Goal: Information Seeking & Learning: Learn about a topic

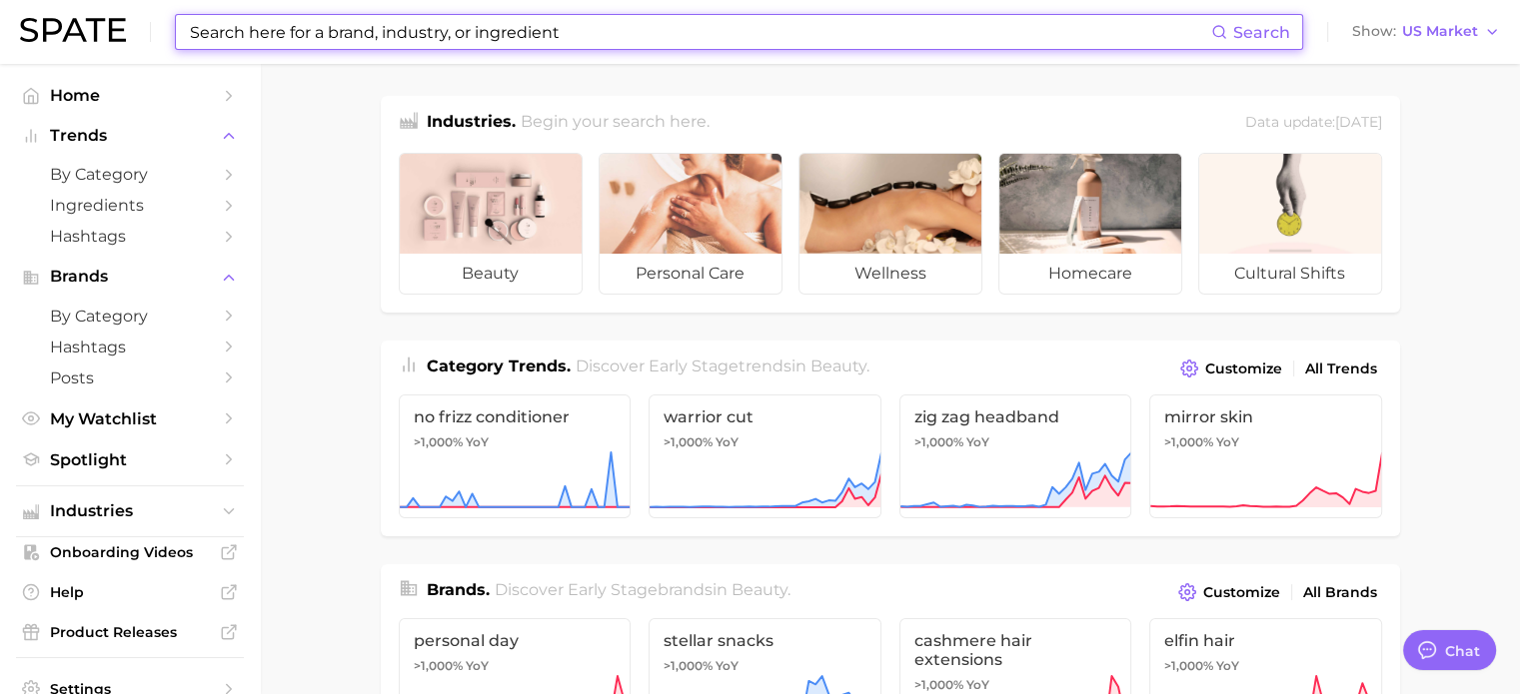
click at [562, 47] on input at bounding box center [699, 32] width 1023 height 34
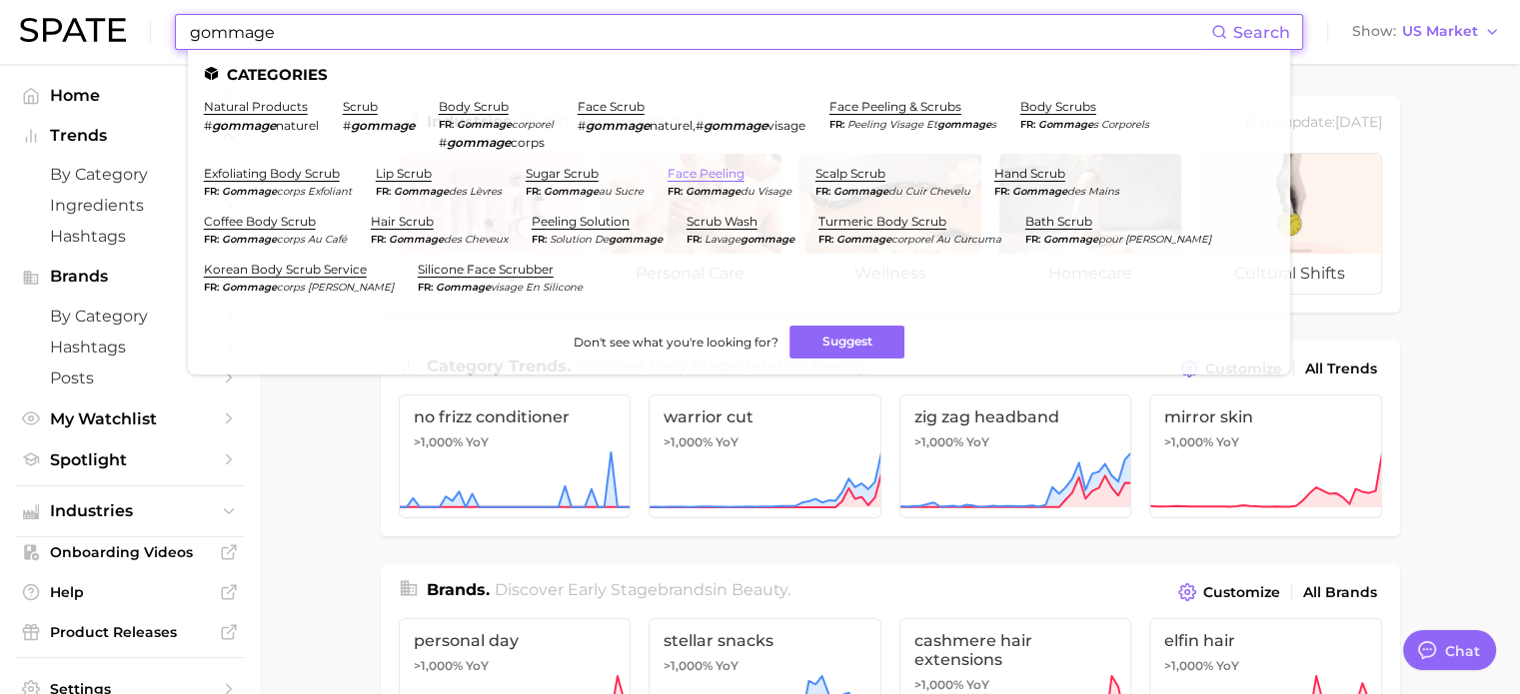
type input "gommage"
click at [712, 172] on link "face peeling" at bounding box center [705, 173] width 77 height 15
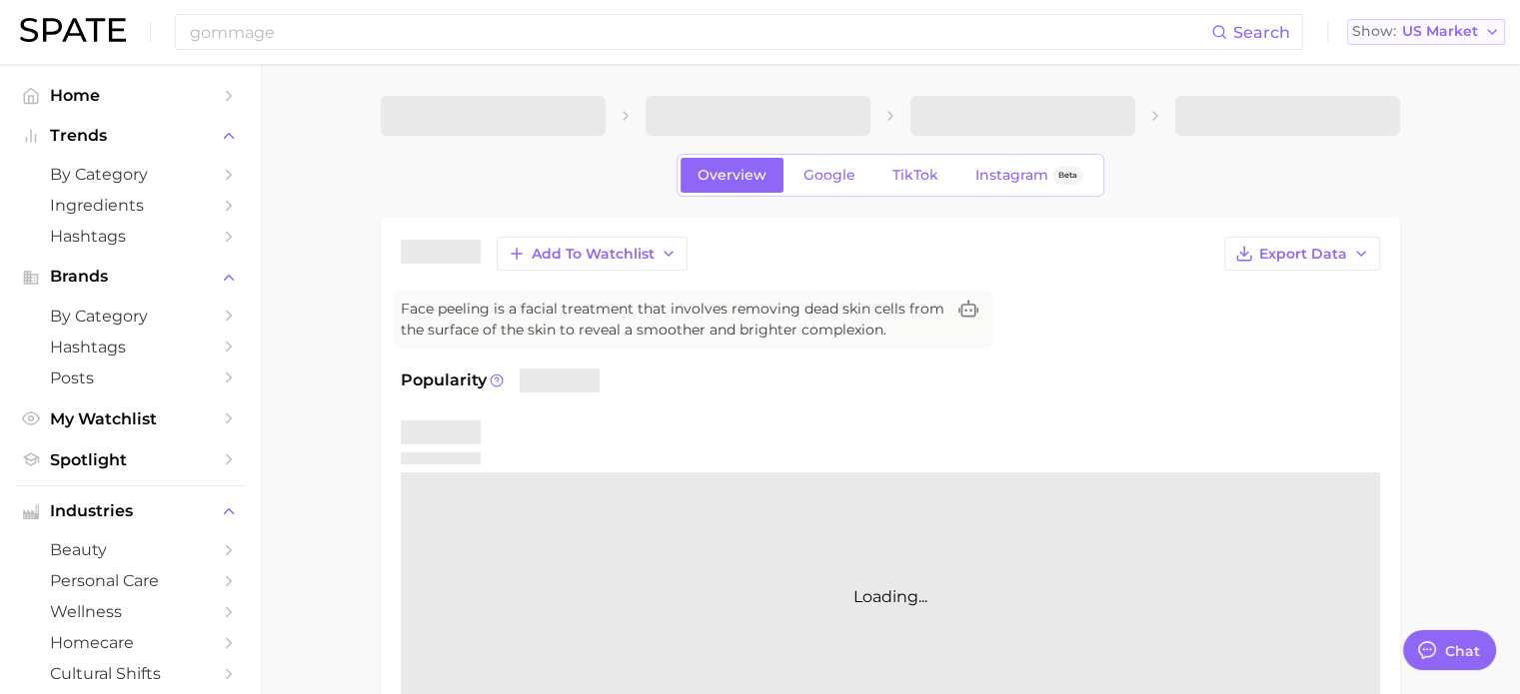
type textarea "x"
click at [1406, 43] on button "Show US Market" at bounding box center [1426, 32] width 158 height 26
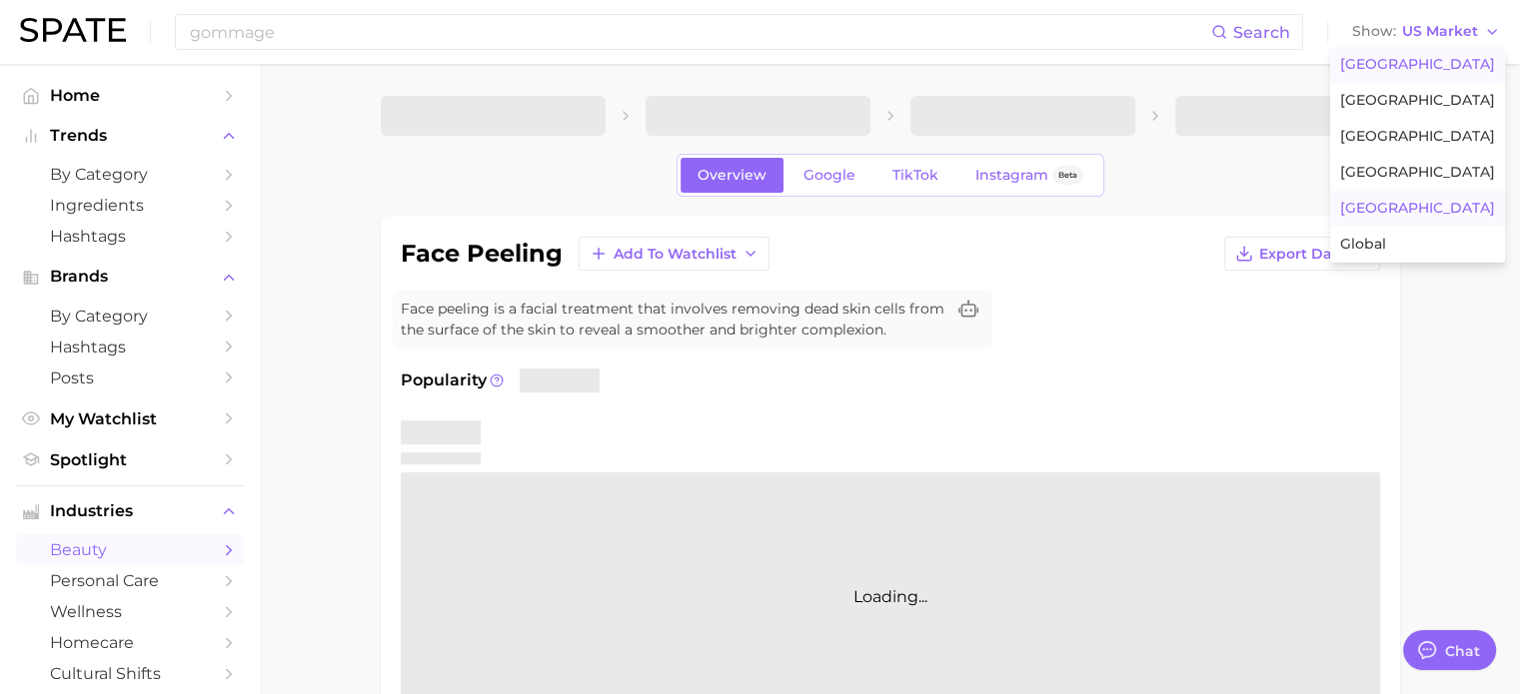
click at [1375, 199] on button "[GEOGRAPHIC_DATA]" at bounding box center [1417, 209] width 175 height 36
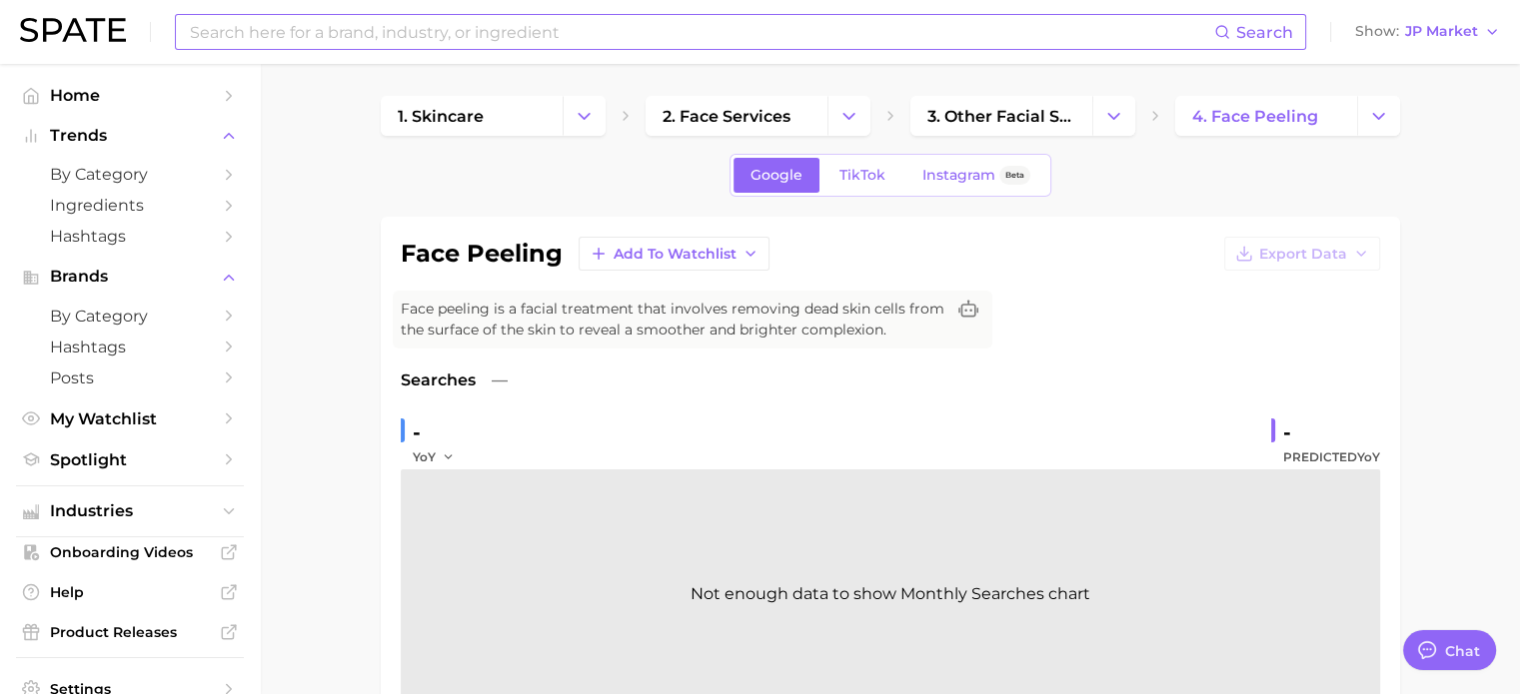
click at [400, 45] on input at bounding box center [701, 32] width 1026 height 34
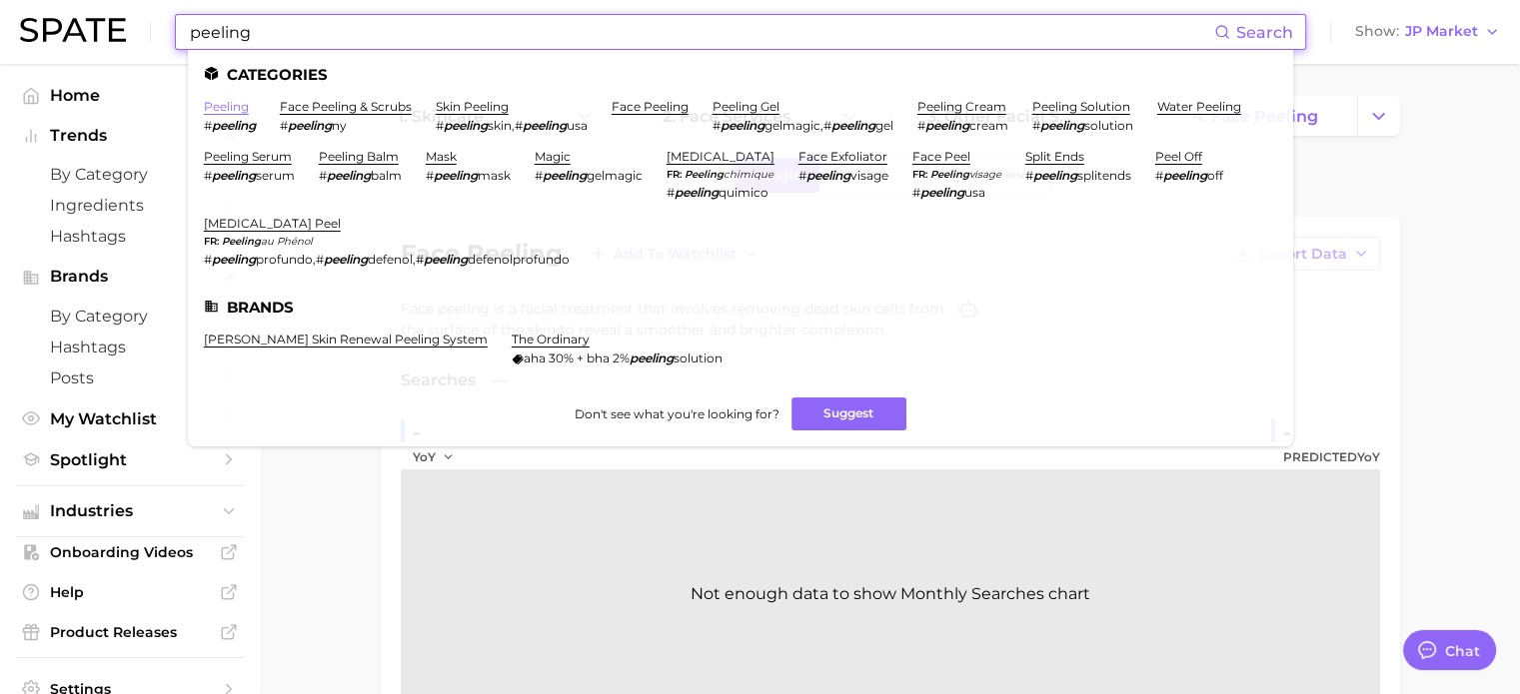
type input "peeling"
click at [233, 109] on link "peeling" at bounding box center [226, 106] width 45 height 15
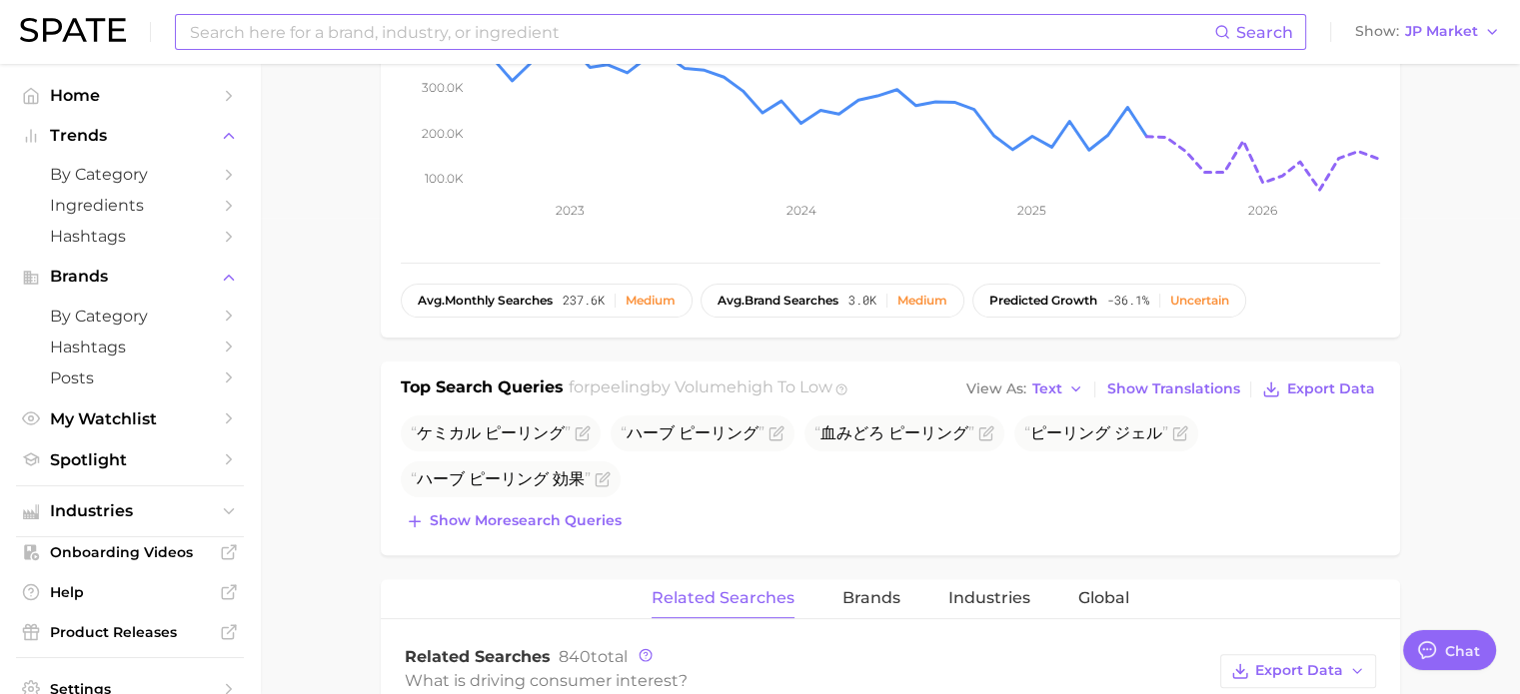
scroll to position [500, 0]
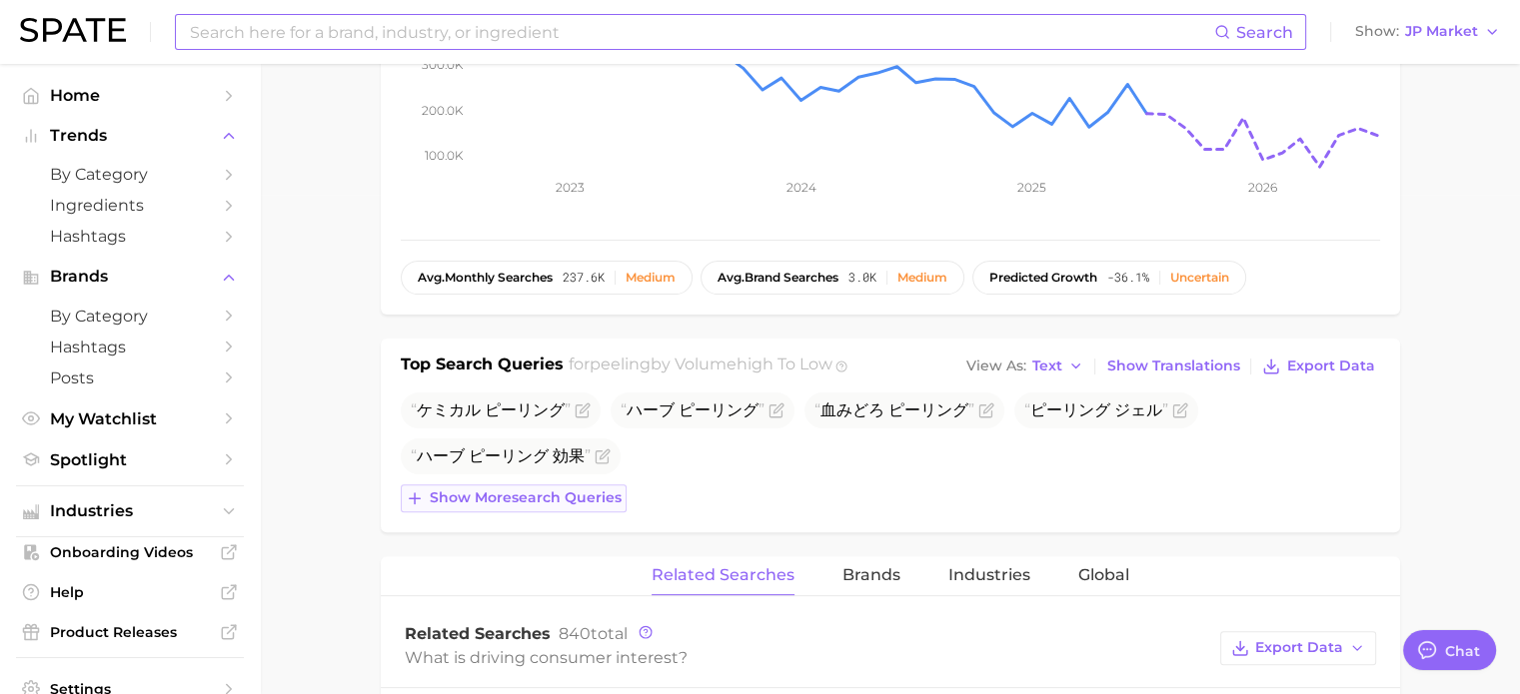
click at [497, 494] on span "Show more search queries" at bounding box center [526, 498] width 192 height 17
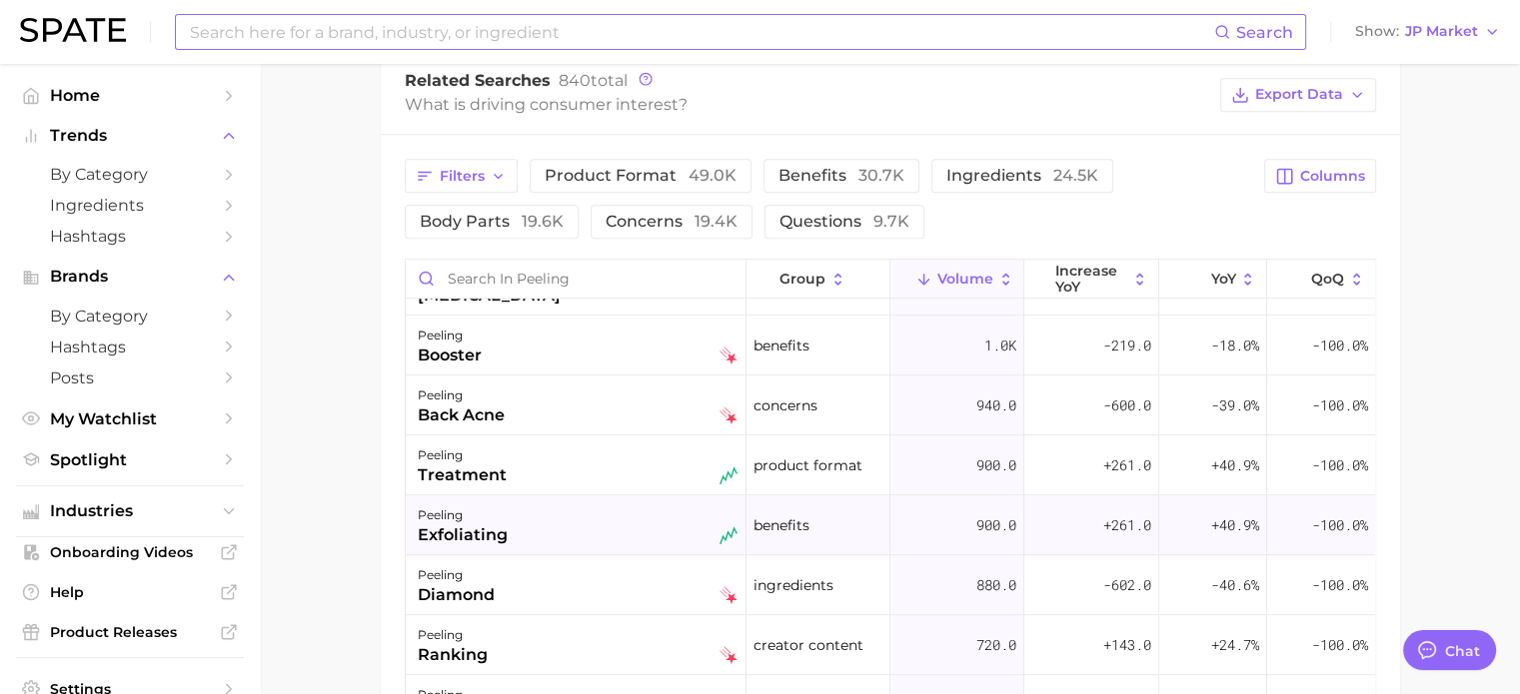
scroll to position [1399, 0]
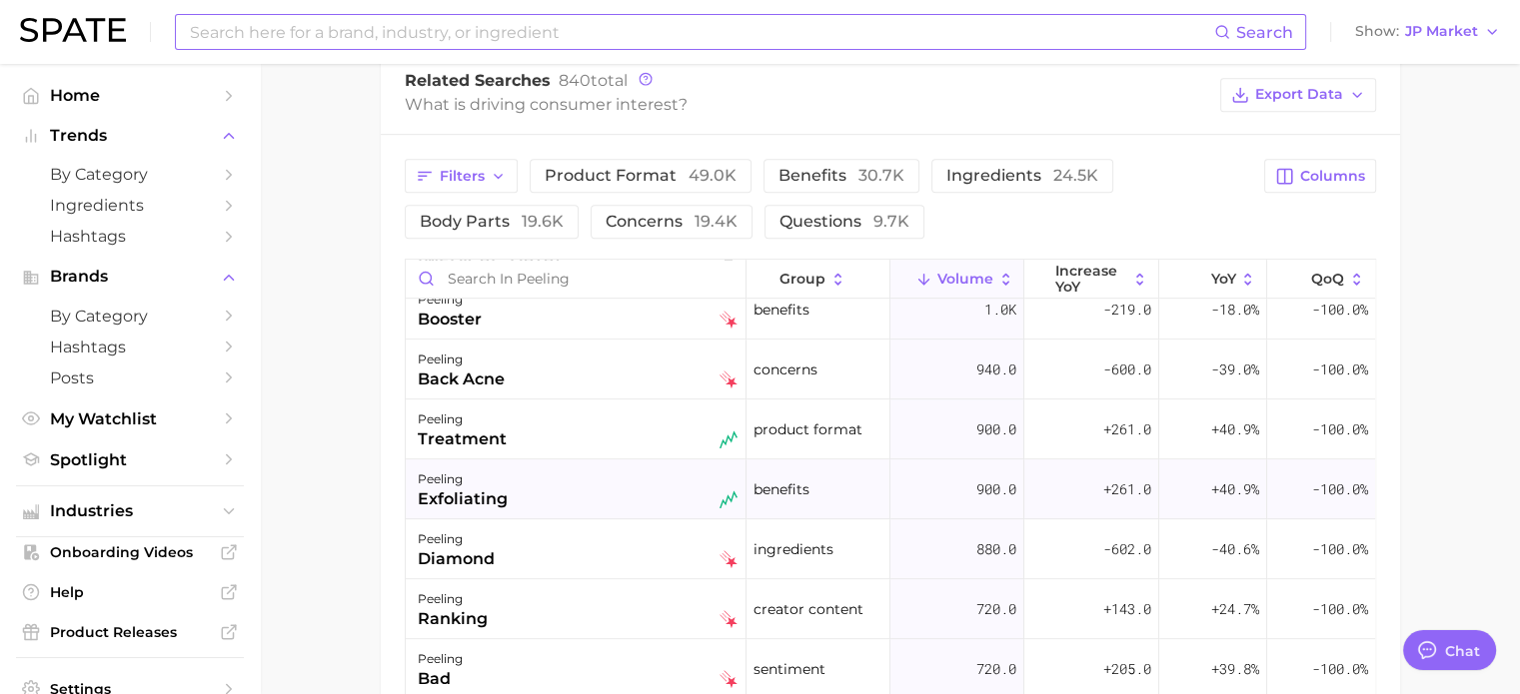
click at [643, 477] on div "peeling exfoliating" at bounding box center [578, 490] width 320 height 44
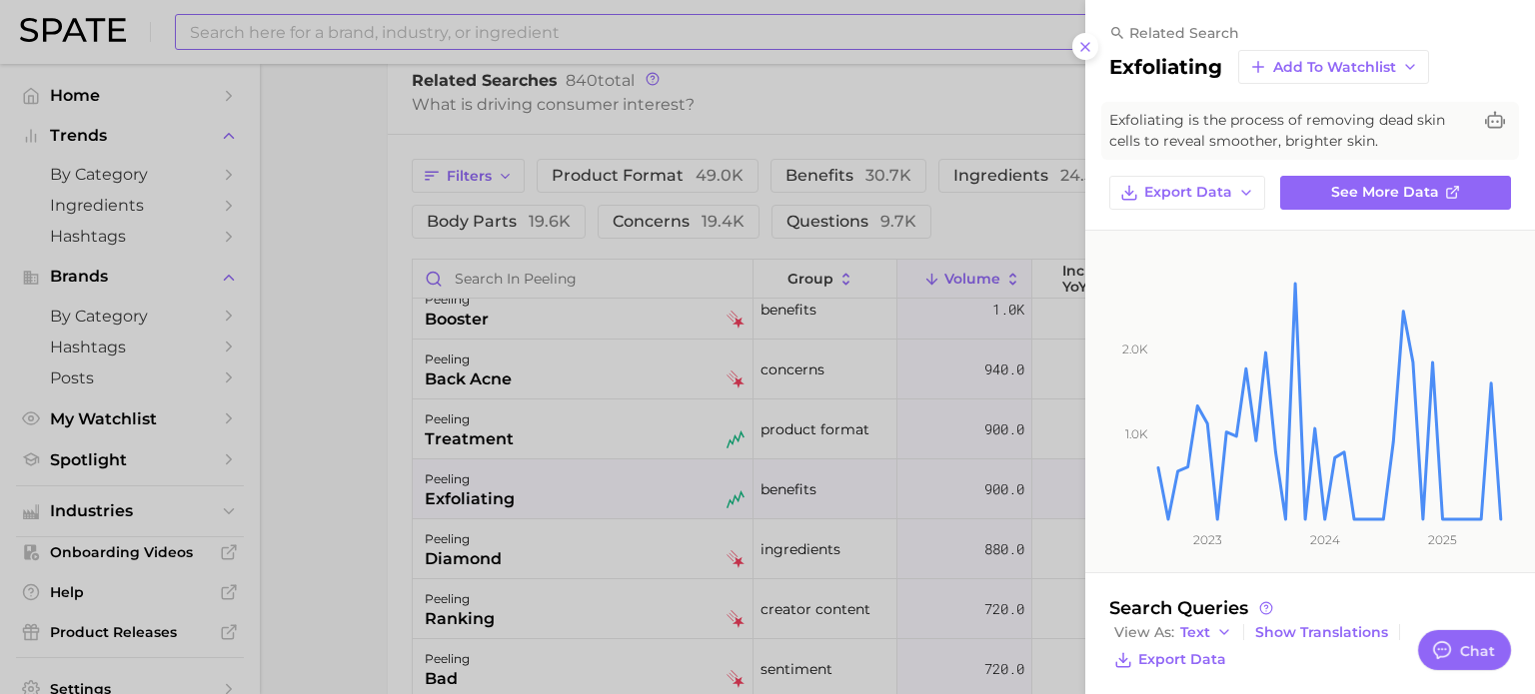
click at [1086, 43] on icon at bounding box center [1085, 47] width 16 height 16
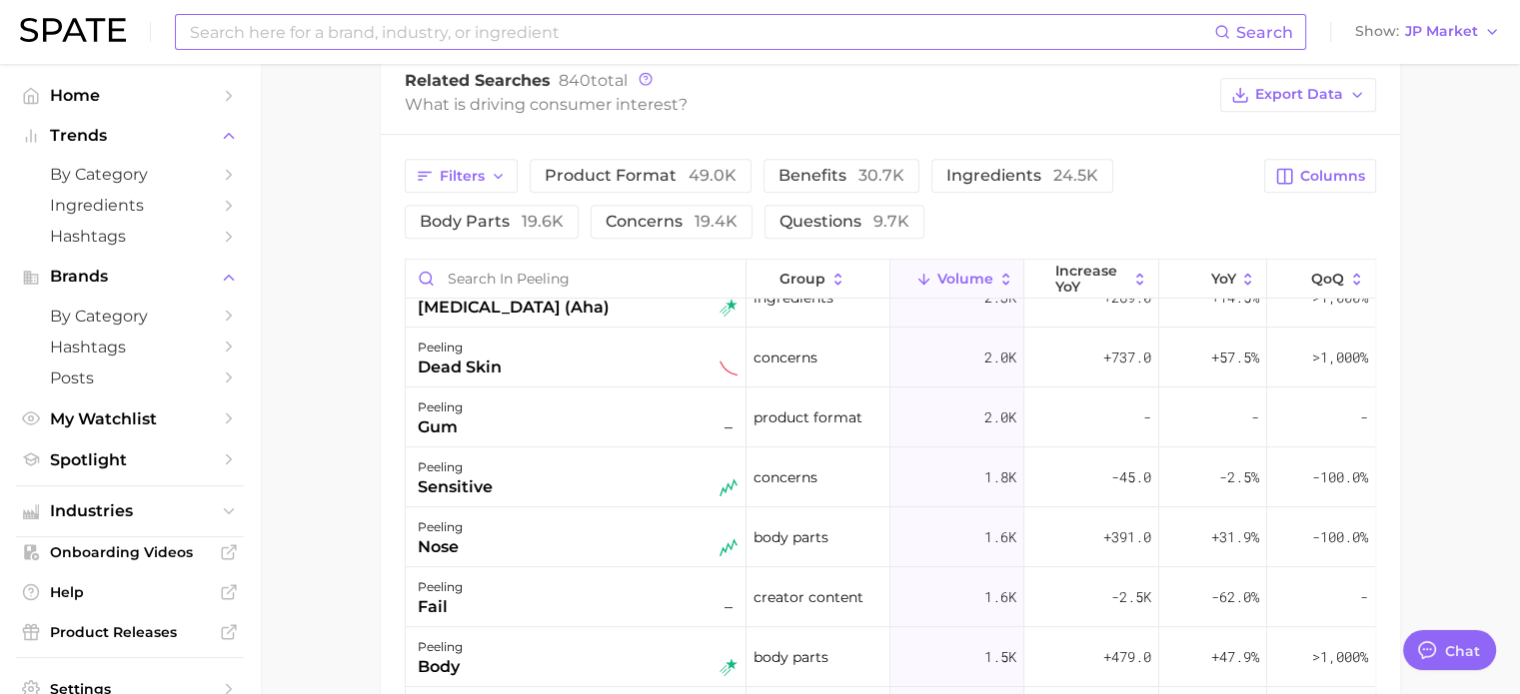
scroll to position [999, 0]
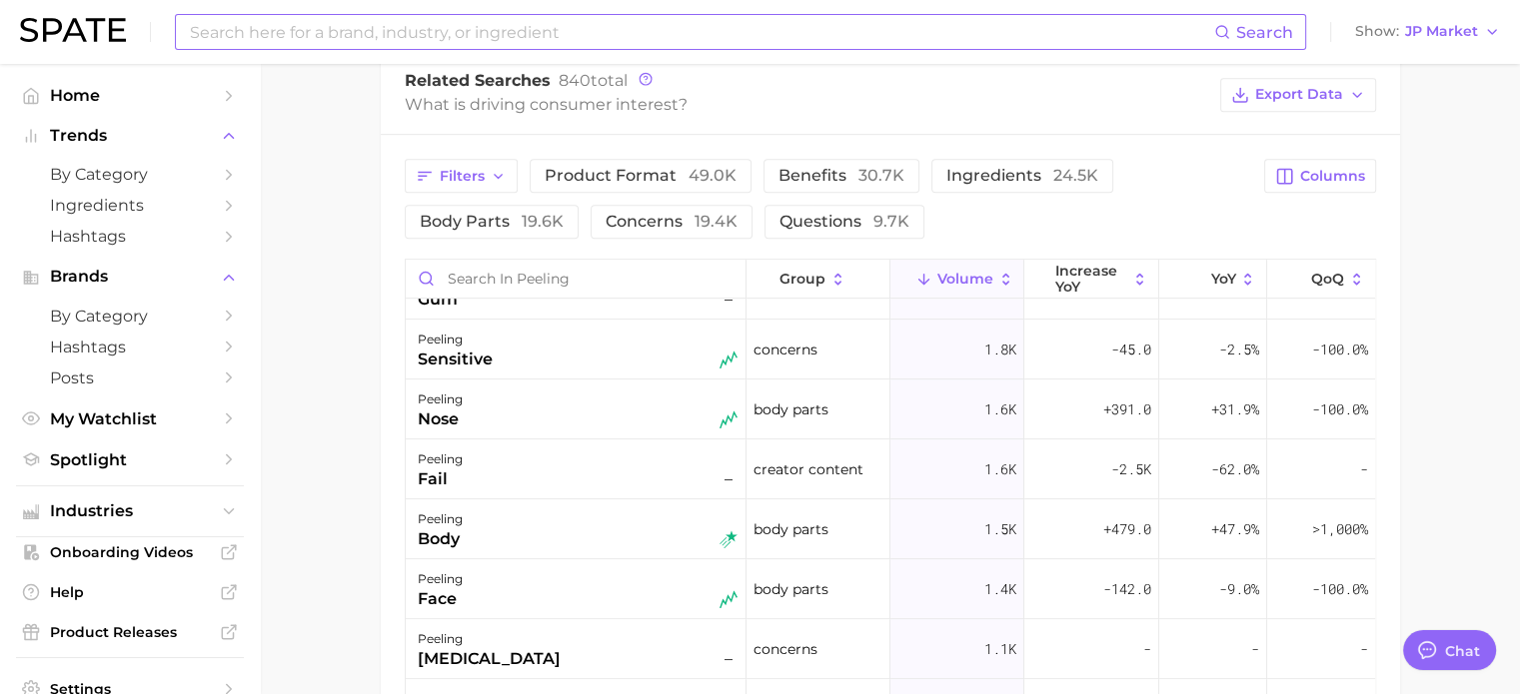
click at [543, 27] on input at bounding box center [701, 32] width 1026 height 34
type input "ㅔ"
type input "a"
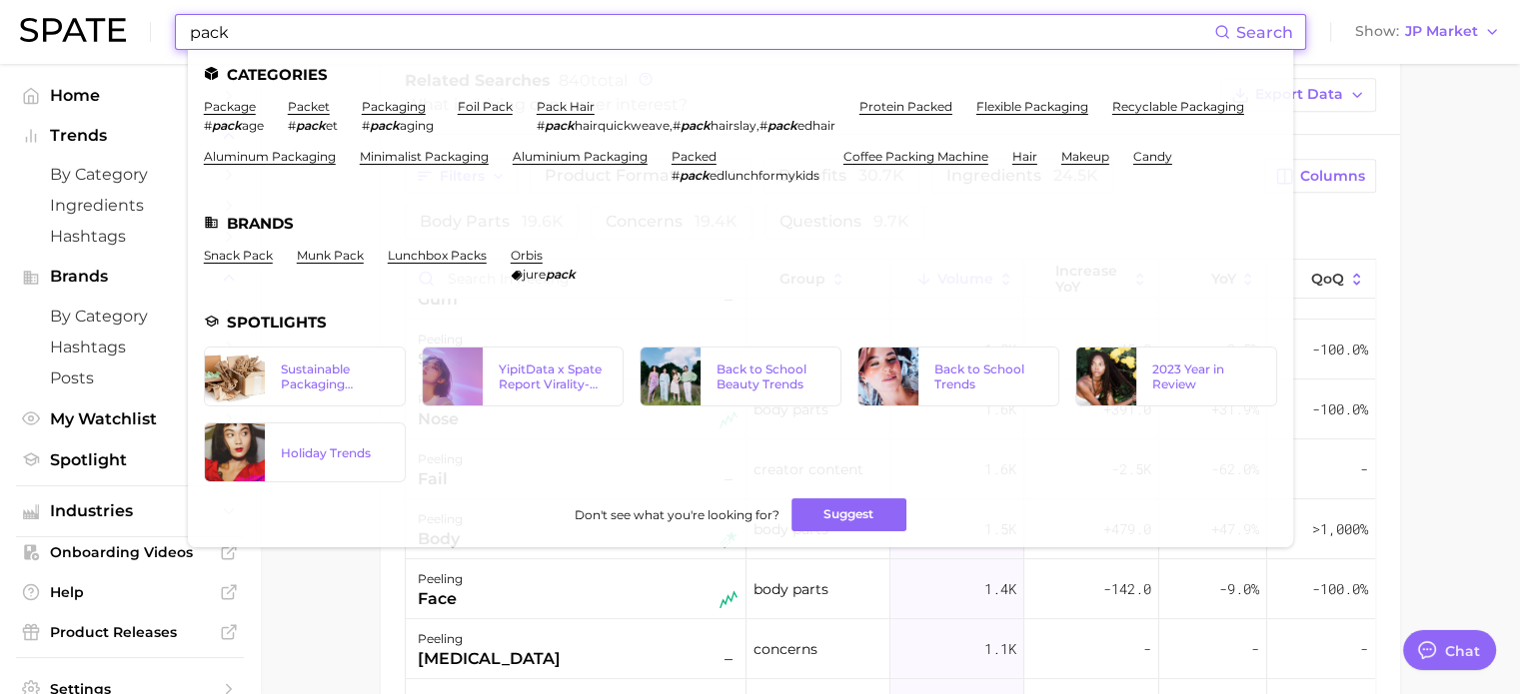
drag, startPoint x: 268, startPoint y: 31, endPoint x: 154, endPoint y: 35, distance: 114.0
click at [154, 35] on div "pack Search Categories package # pack age packet # pack et packaging # pack agi…" at bounding box center [760, 32] width 1480 height 64
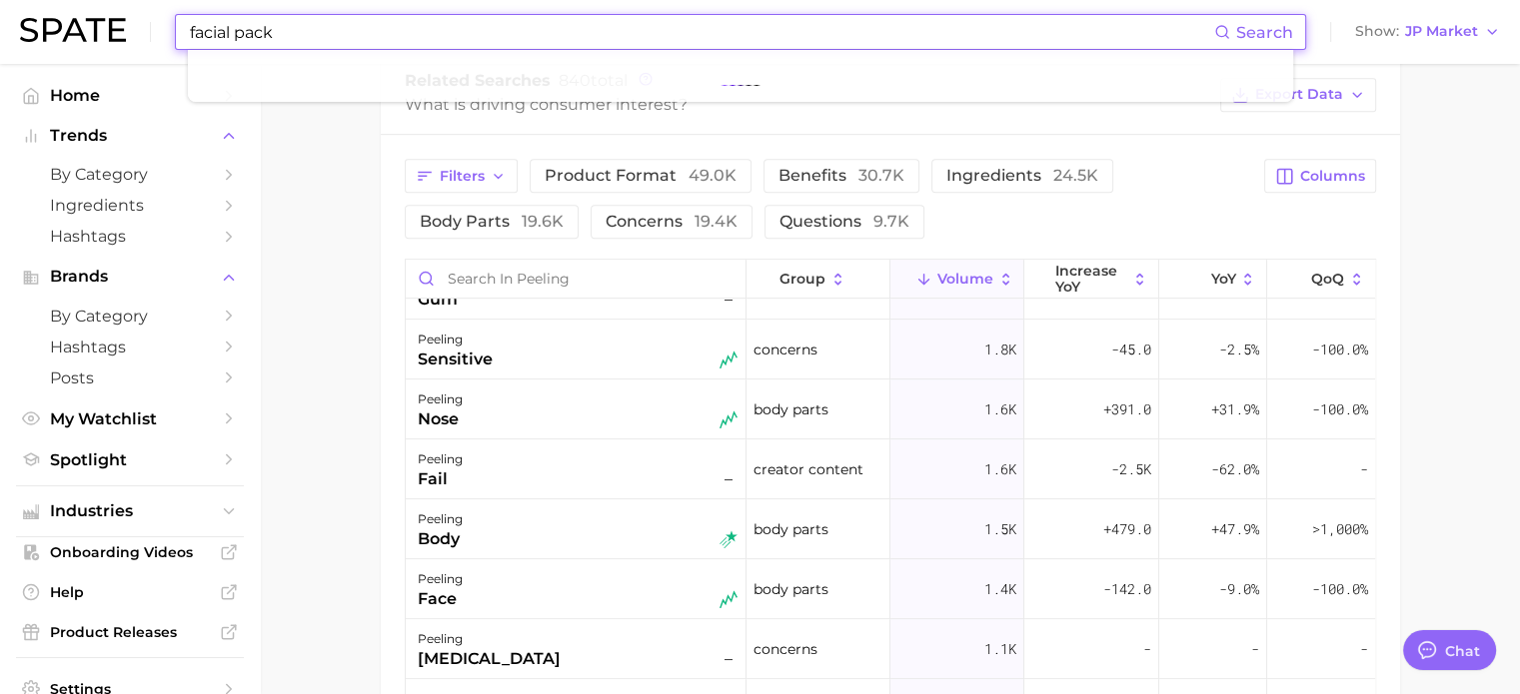
type input "facial pack"
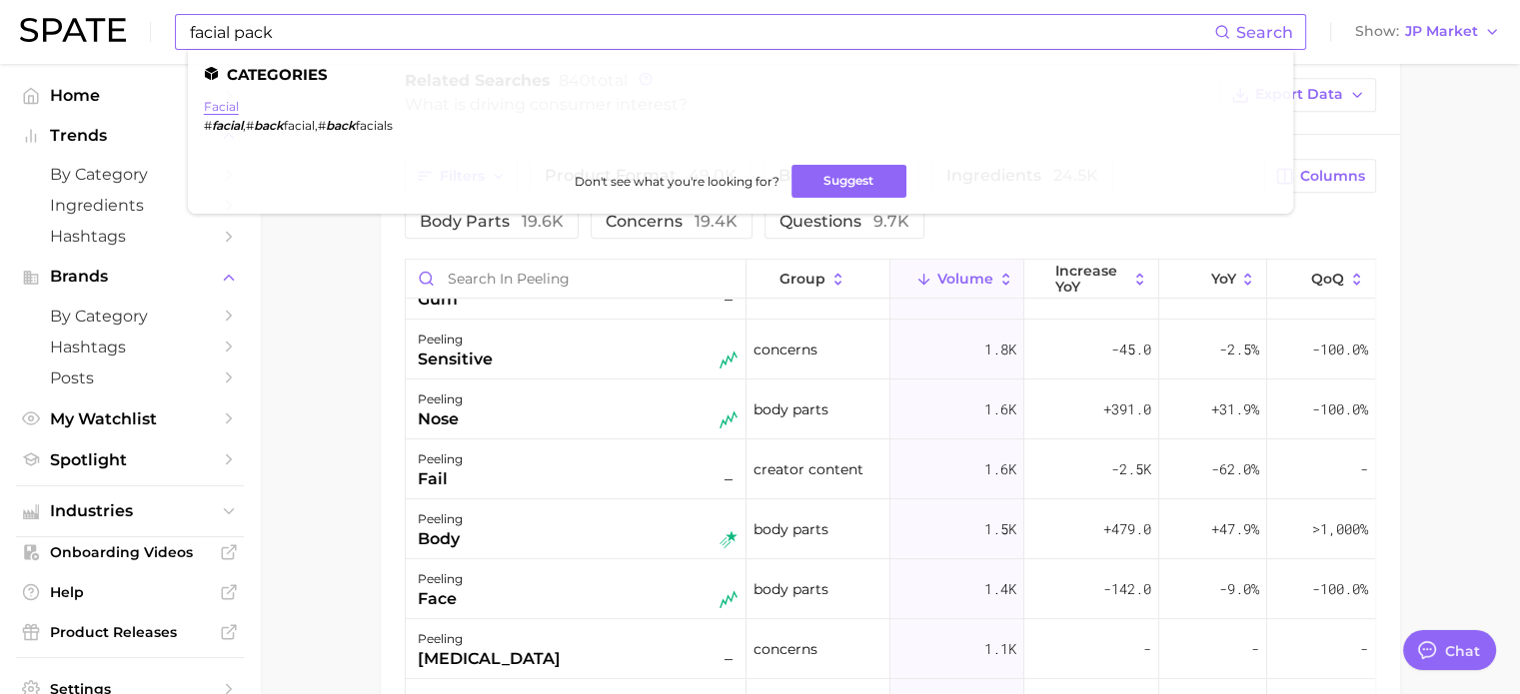
click at [209, 113] on link "facial" at bounding box center [221, 106] width 35 height 15
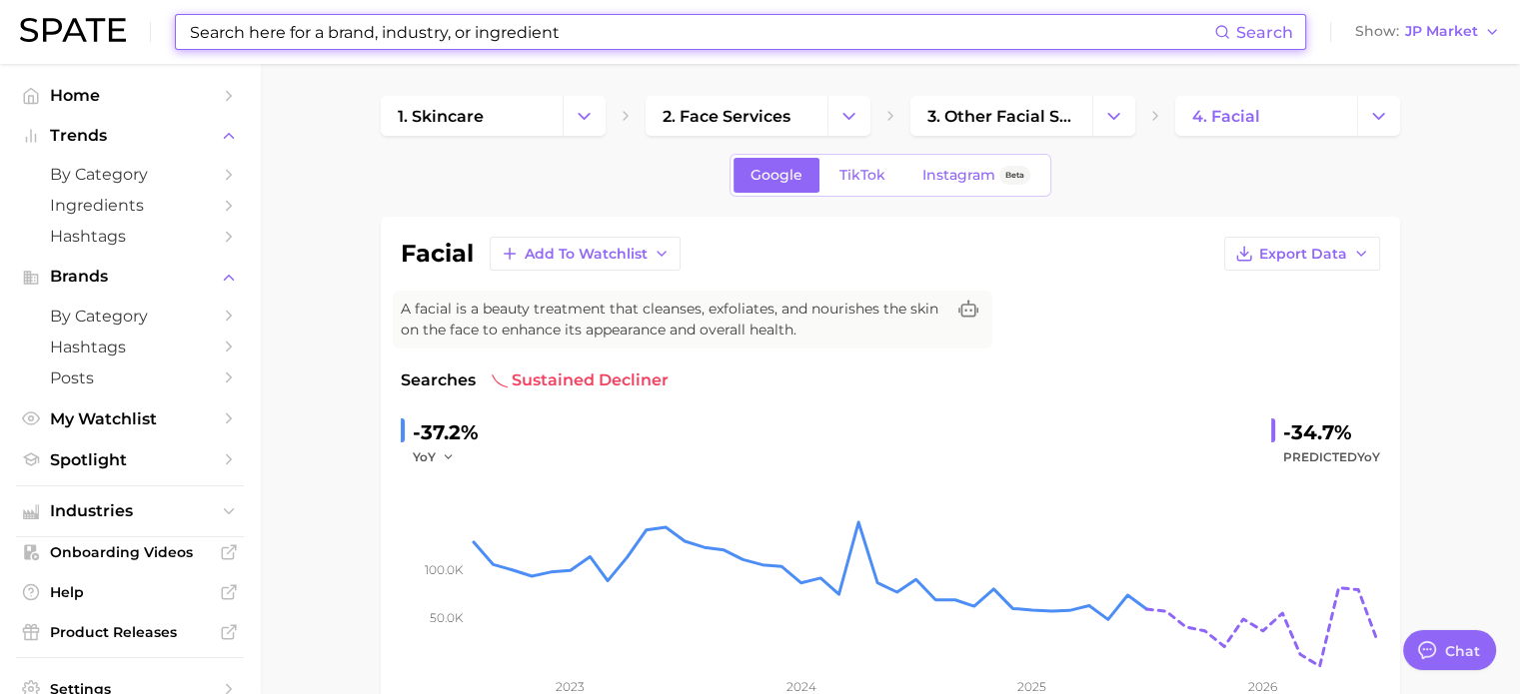
click at [587, 31] on input at bounding box center [701, 32] width 1026 height 34
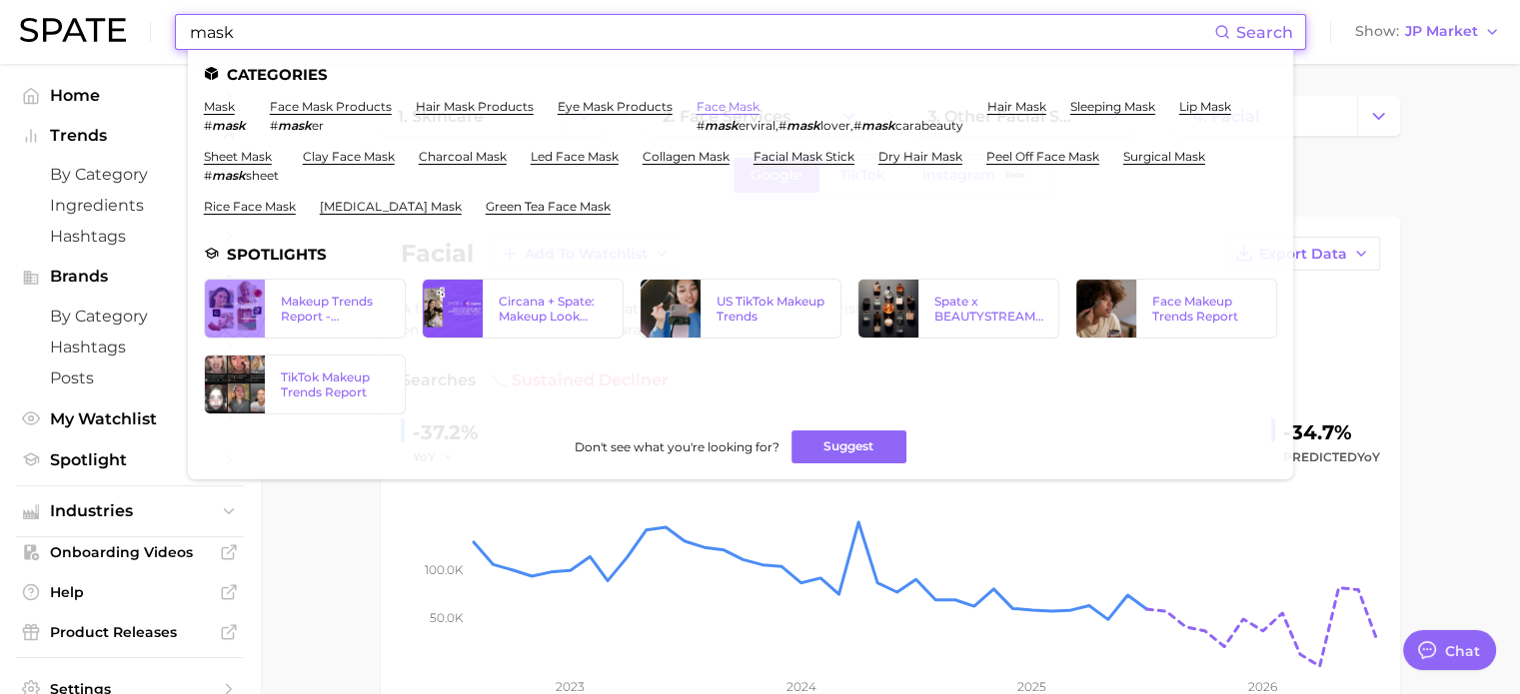
type input "mask"
click at [715, 104] on link "face mask" at bounding box center [727, 106] width 63 height 15
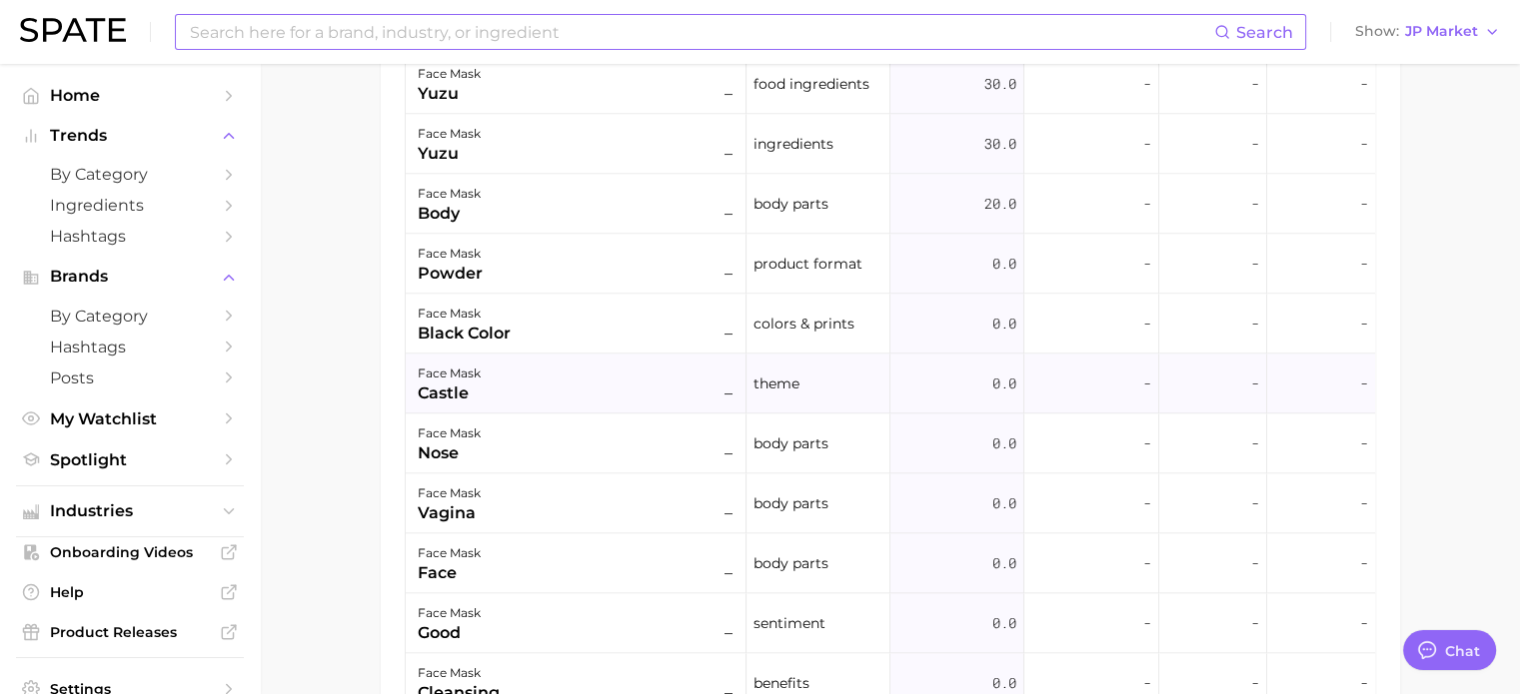
scroll to position [2598, 0]
